Goal: Task Accomplishment & Management: Manage account settings

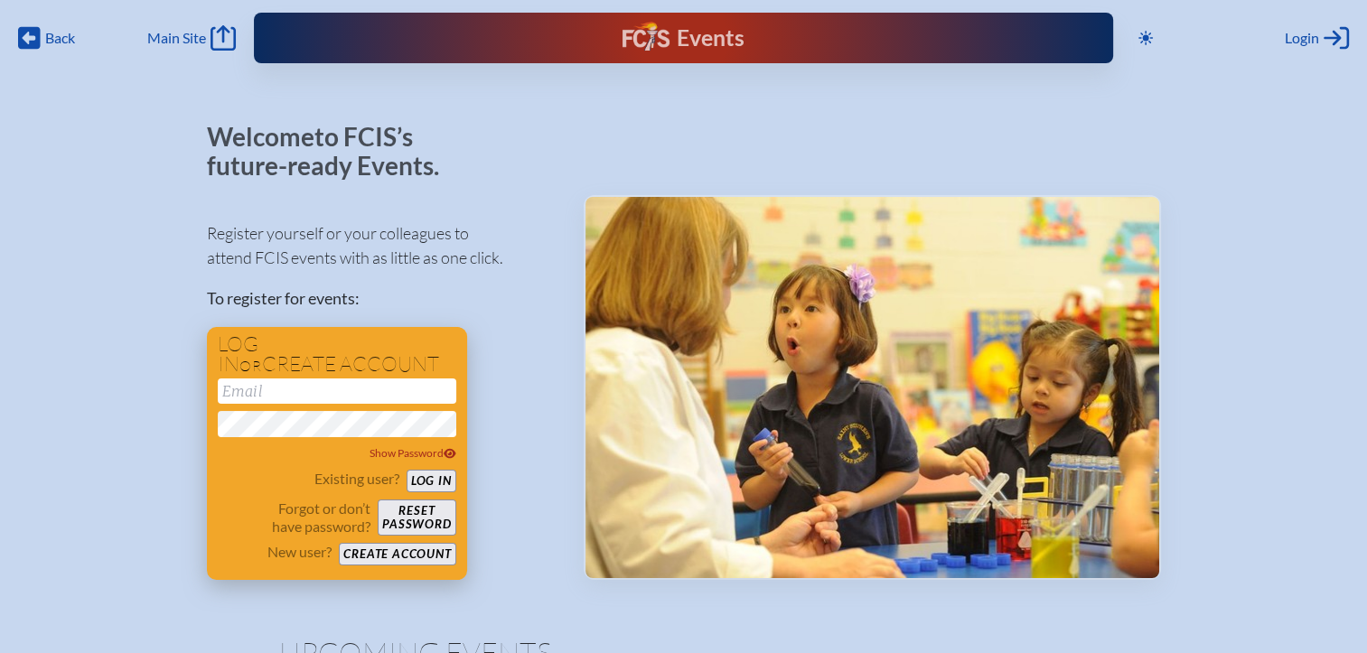
type input "[EMAIL_ADDRESS][DOMAIN_NAME]"
click at [434, 481] on button "Log in" at bounding box center [431, 481] width 50 height 23
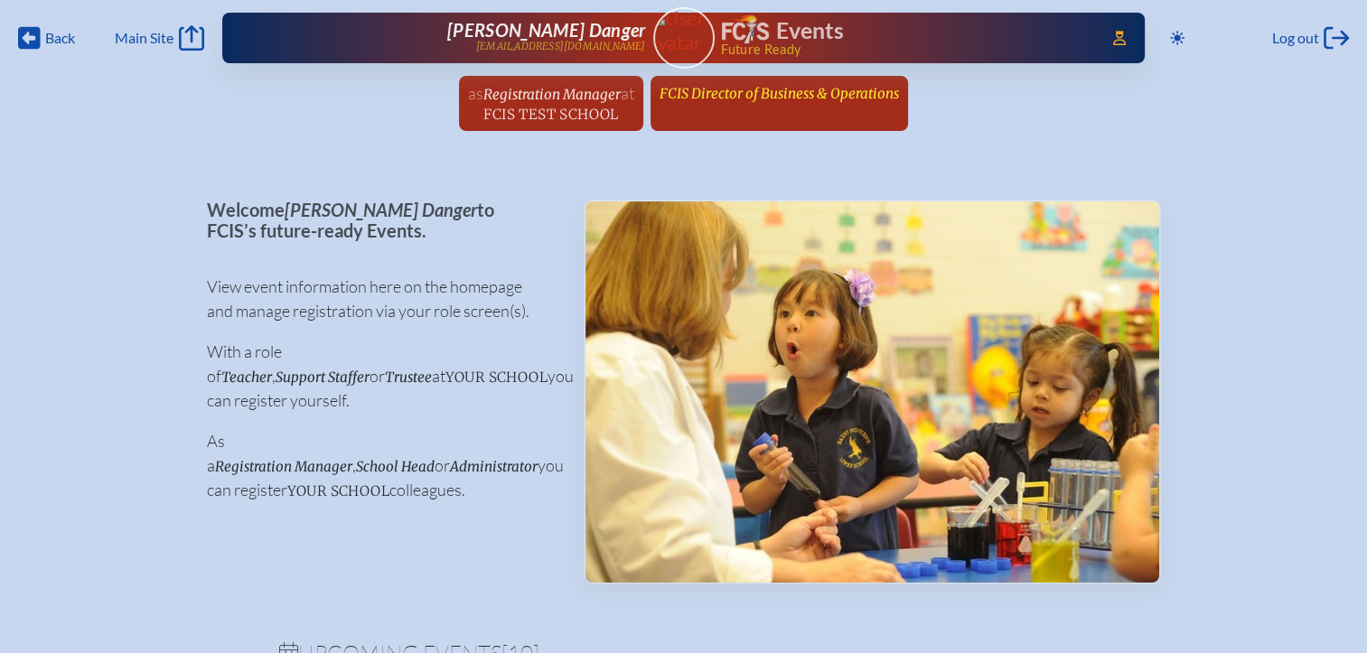
click at [814, 96] on span "FCIS Director of Business & Operations" at bounding box center [778, 93] width 239 height 17
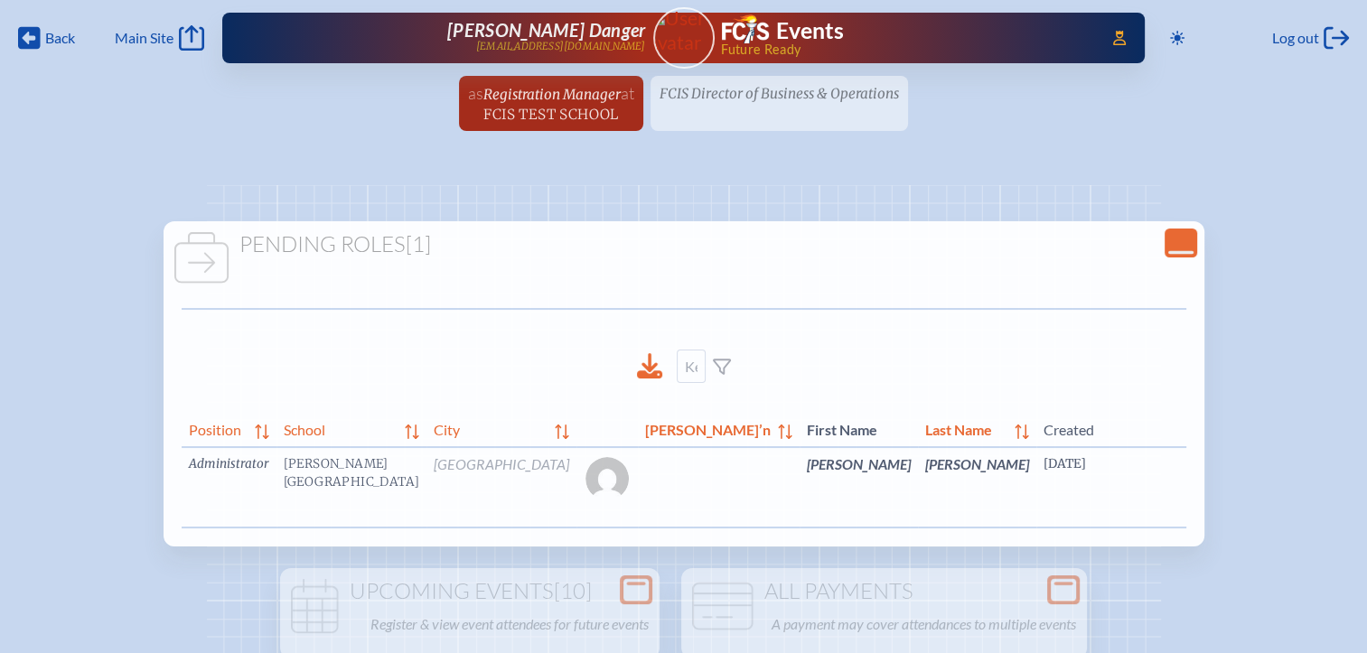
scroll to position [0, 7]
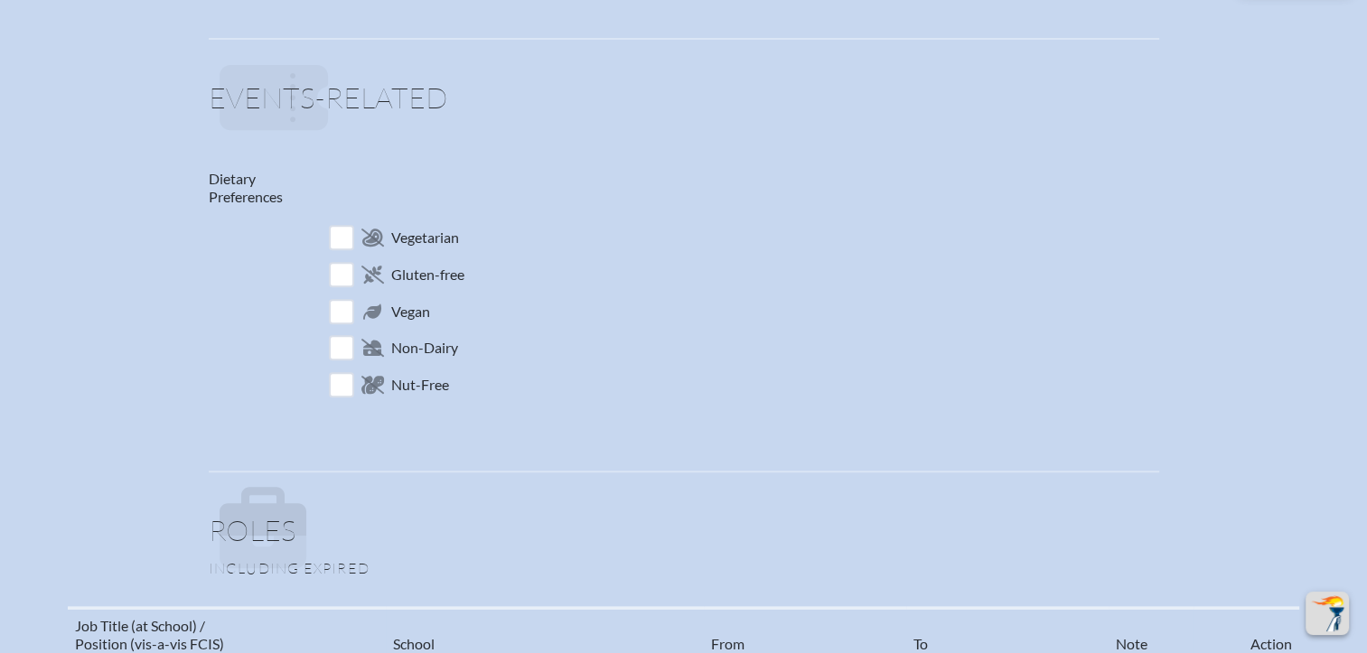
scroll to position [903, 0]
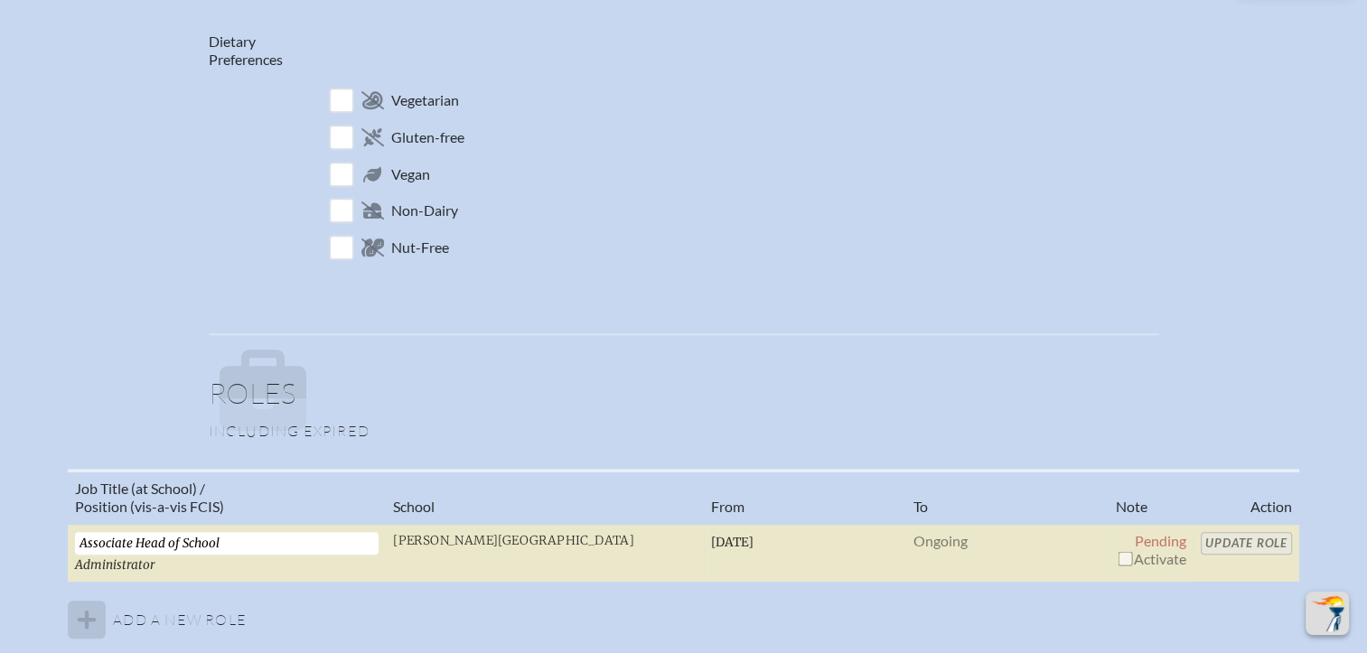
click at [1124, 551] on input "checkbox" at bounding box center [1124, 558] width 14 height 14
checkbox input "true"
click at [1208, 539] on input "Update Role" at bounding box center [1246, 543] width 91 height 23
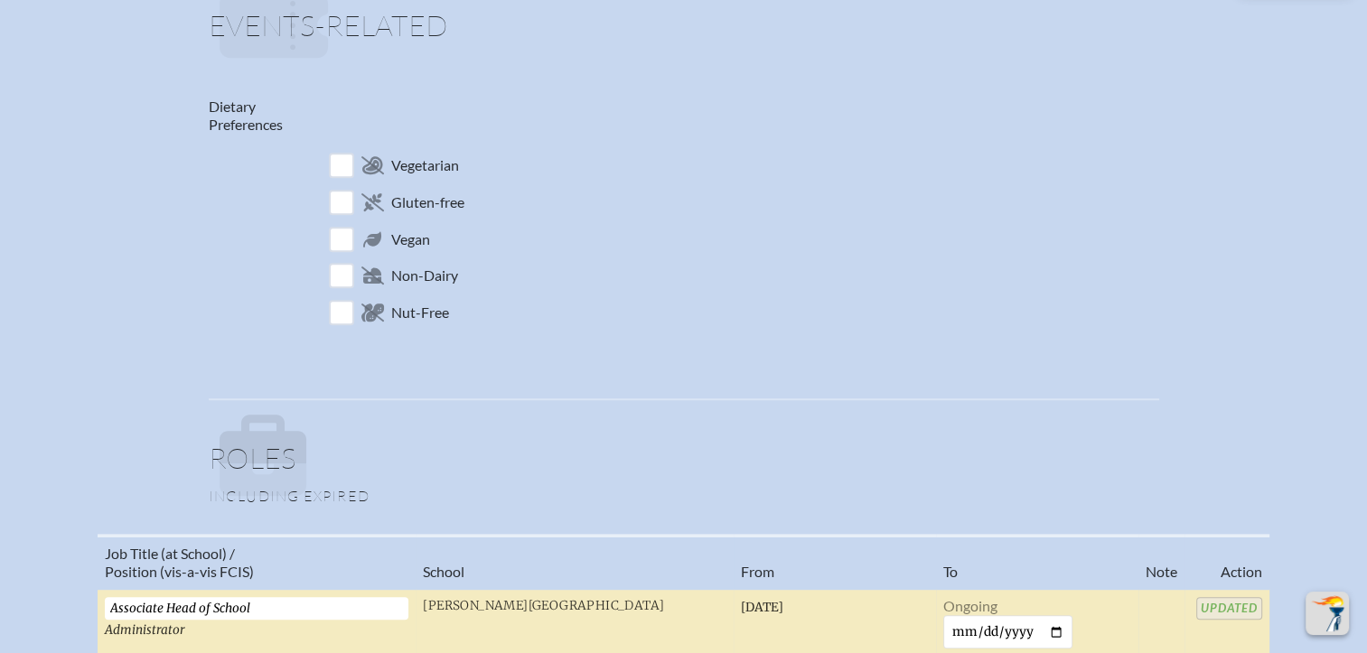
scroll to position [813, 0]
